Goal: Check status: Check status

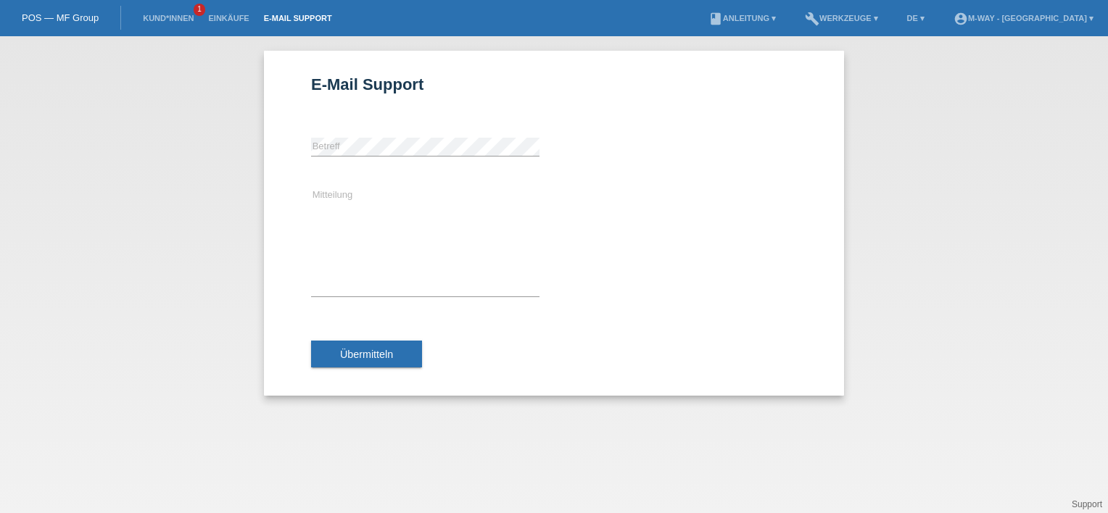
click at [23, 14] on link "POS — MF Group" at bounding box center [60, 17] width 77 height 11
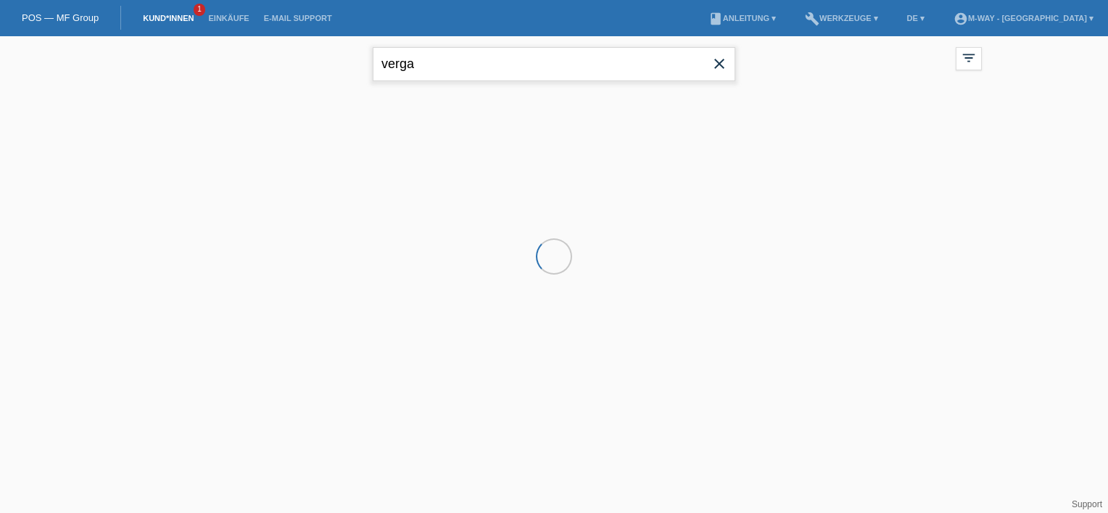
click at [570, 67] on input "verga" at bounding box center [554, 64] width 362 height 34
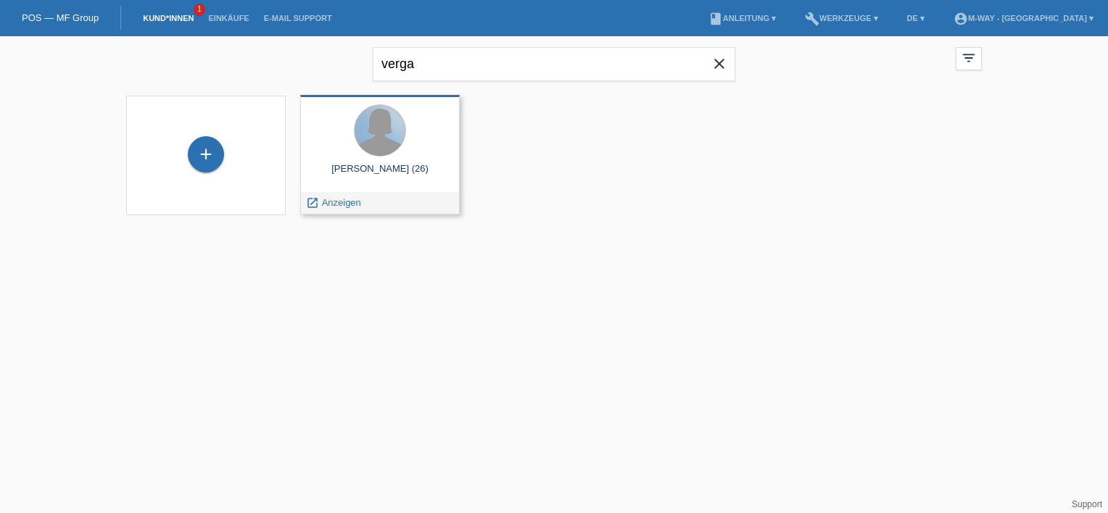
click at [376, 154] on div at bounding box center [380, 130] width 51 height 51
click at [325, 203] on span "Anzeigen" at bounding box center [341, 202] width 39 height 11
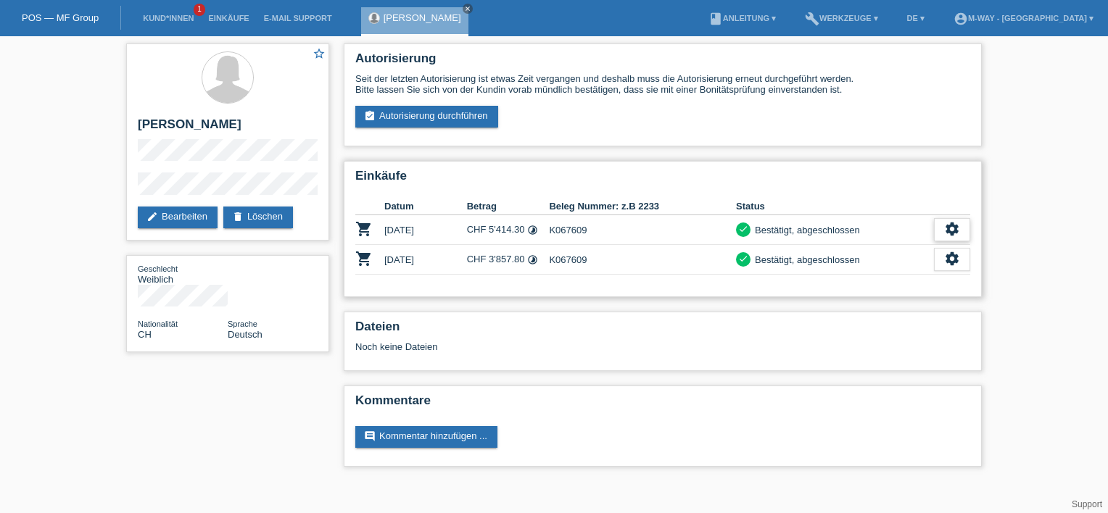
click at [942, 231] on div "settings" at bounding box center [952, 229] width 36 height 23
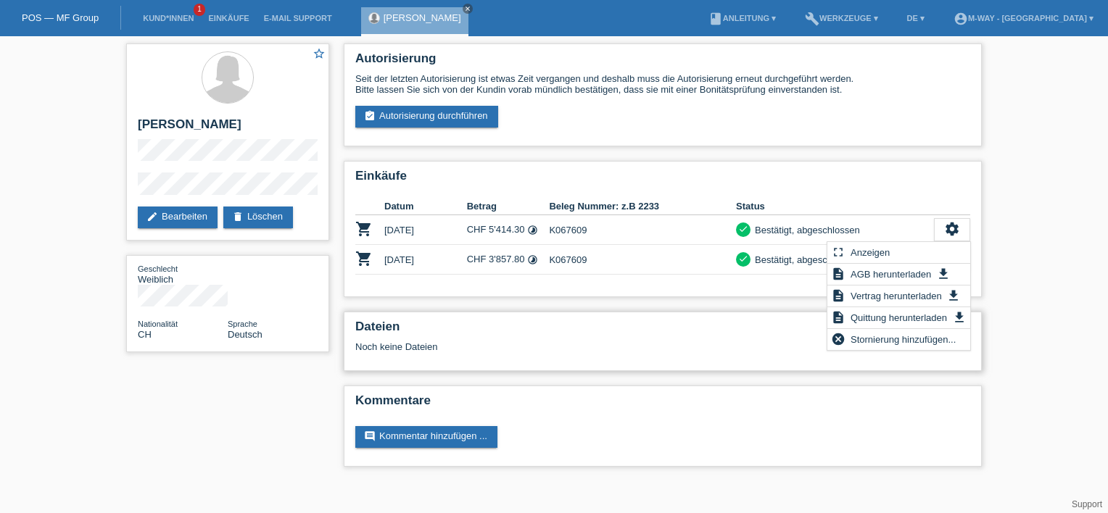
click at [632, 357] on div "Dateien Noch keine Dateien" at bounding box center [663, 341] width 638 height 59
click at [642, 226] on td "K067609" at bounding box center [642, 230] width 187 height 30
click at [365, 232] on icon "shopping_cart" at bounding box center [363, 228] width 17 height 17
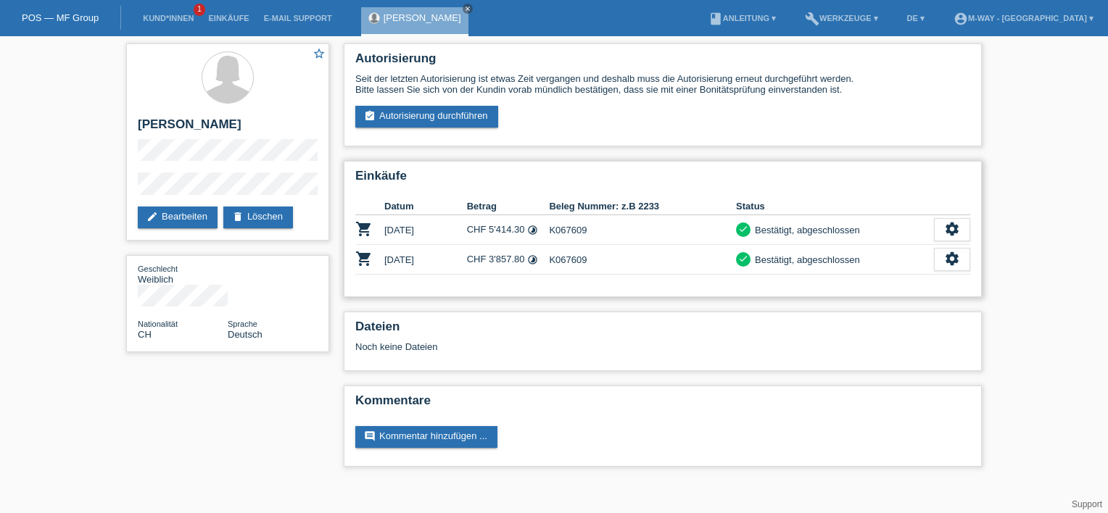
drag, startPoint x: 365, startPoint y: 232, endPoint x: 478, endPoint y: 231, distance: 113.1
click at [478, 231] on td "CHF 5'414.30 timelapse" at bounding box center [508, 230] width 83 height 30
click at [779, 177] on h2 "Einkäufe" at bounding box center [662, 180] width 615 height 22
